Goal: Task Accomplishment & Management: Manage account settings

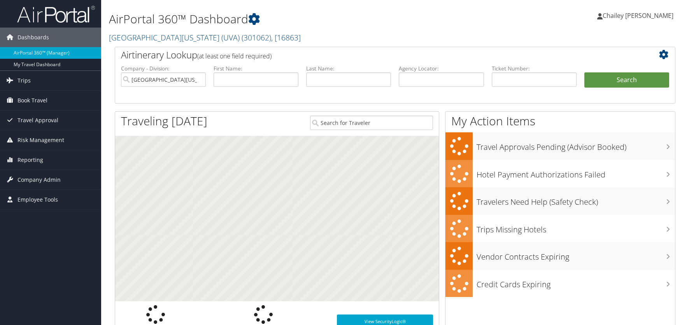
click at [313, 81] on input "text" at bounding box center [348, 79] width 85 height 14
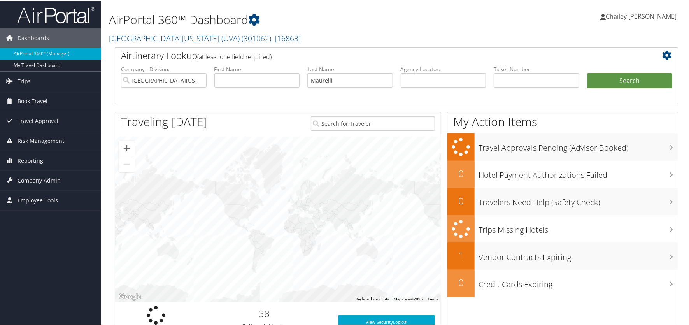
type input "Maurelli"
click at [587, 72] on button "Search" at bounding box center [630, 80] width 86 height 16
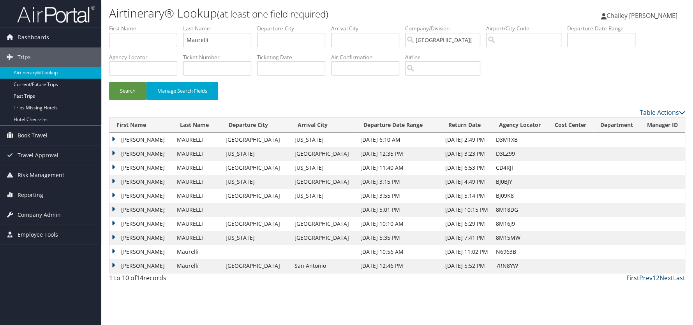
click at [111, 152] on td "ANGELO LEIGH" at bounding box center [140, 154] width 63 height 14
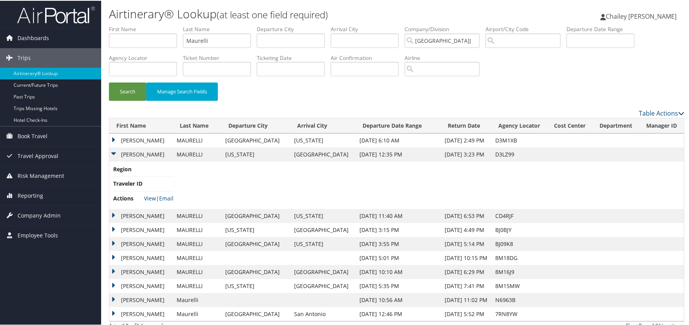
click at [111, 138] on td "ANGELO LEIGH" at bounding box center [140, 140] width 63 height 14
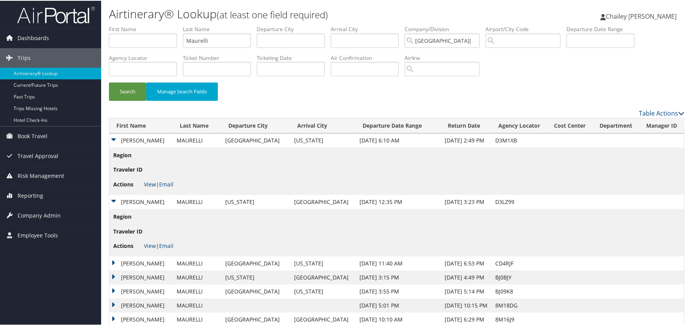
click at [151, 185] on link "View" at bounding box center [150, 183] width 12 height 7
click at [35, 137] on span "Book Travel" at bounding box center [33, 135] width 30 height 19
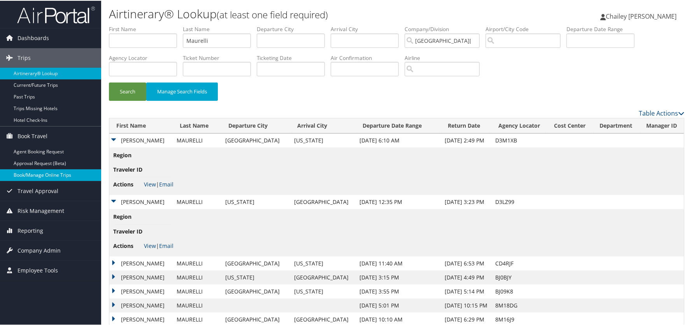
click at [37, 176] on link "Book/Manage Online Trips" at bounding box center [50, 175] width 101 height 12
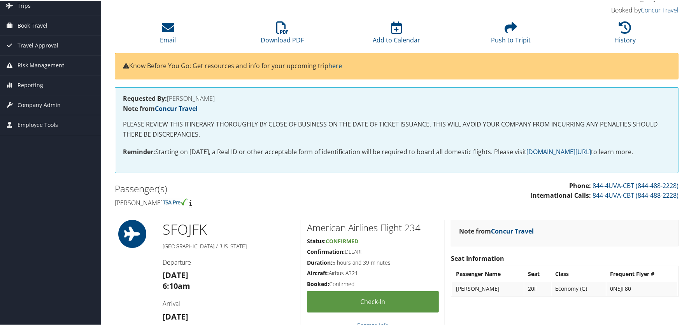
scroll to position [77, 0]
